Goal: Find specific page/section: Find specific page/section

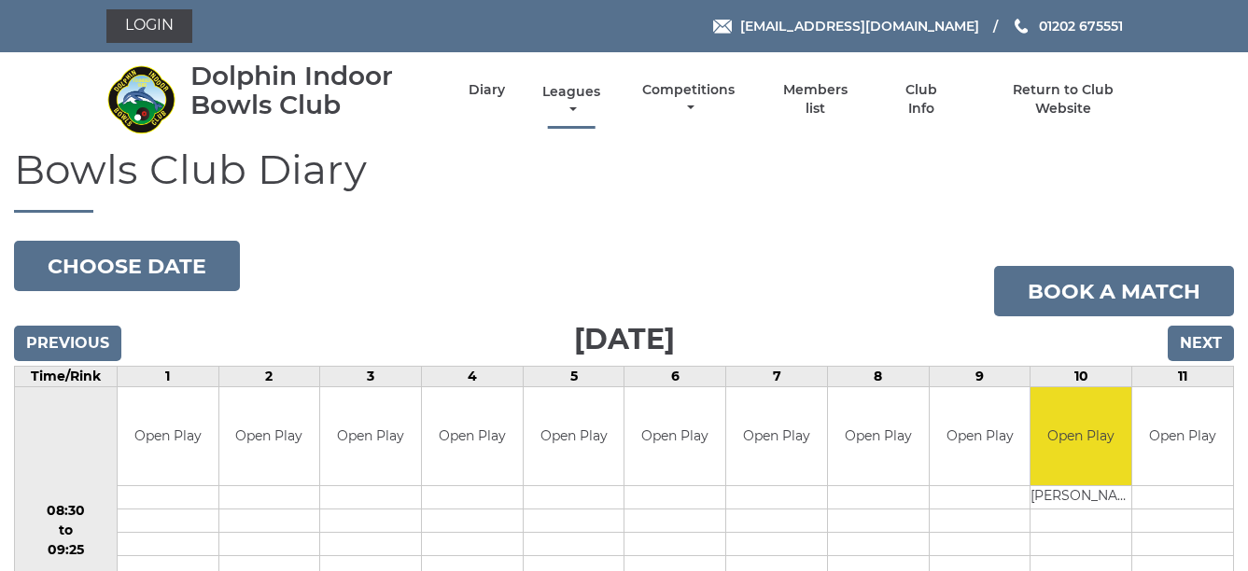
click at [569, 93] on link "Leagues" at bounding box center [571, 101] width 67 height 36
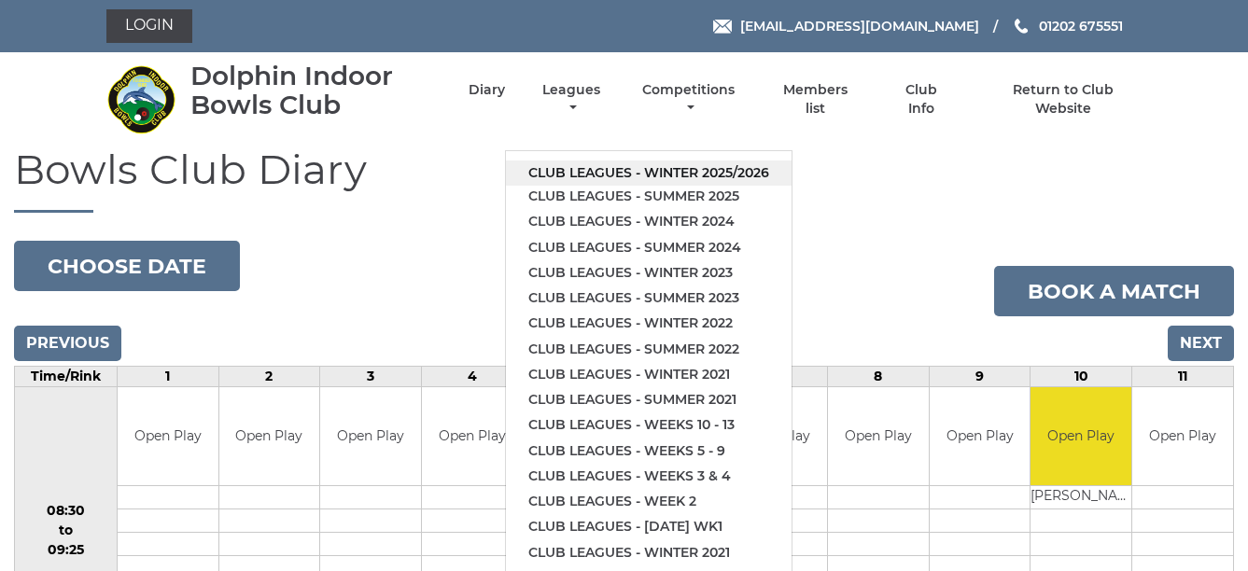
click at [673, 169] on link "Club leagues - Winter 2025/2026" at bounding box center [649, 173] width 286 height 25
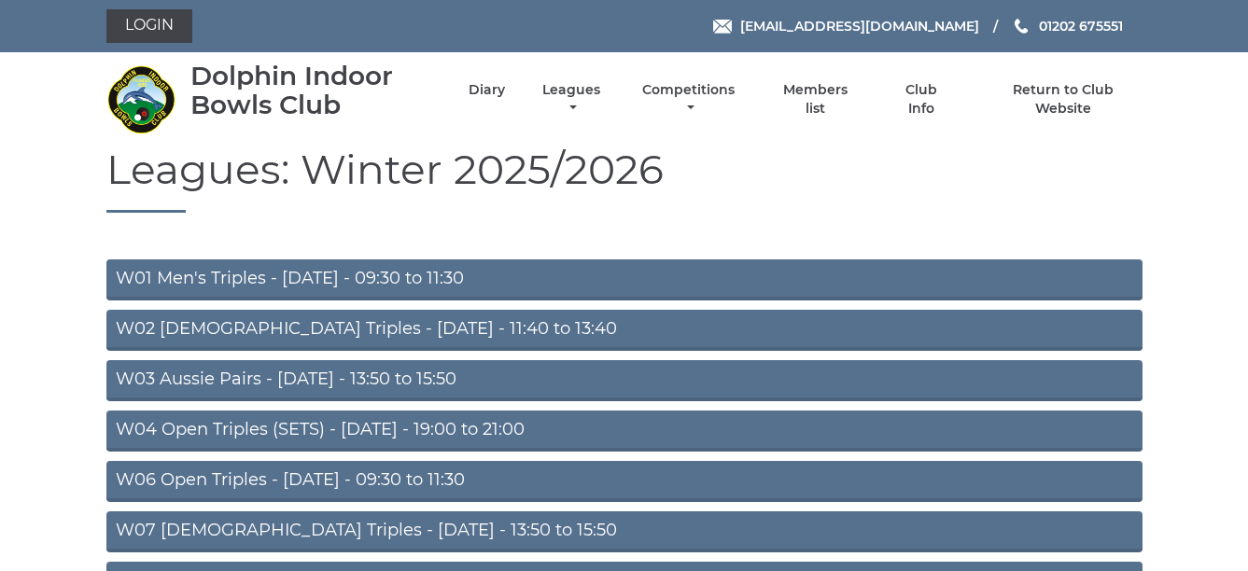
click at [578, 428] on link "W04 Open Triples (SETS) - Monday - 19:00 to 21:00" at bounding box center [624, 431] width 1036 height 41
